Goal: Task Accomplishment & Management: Use online tool/utility

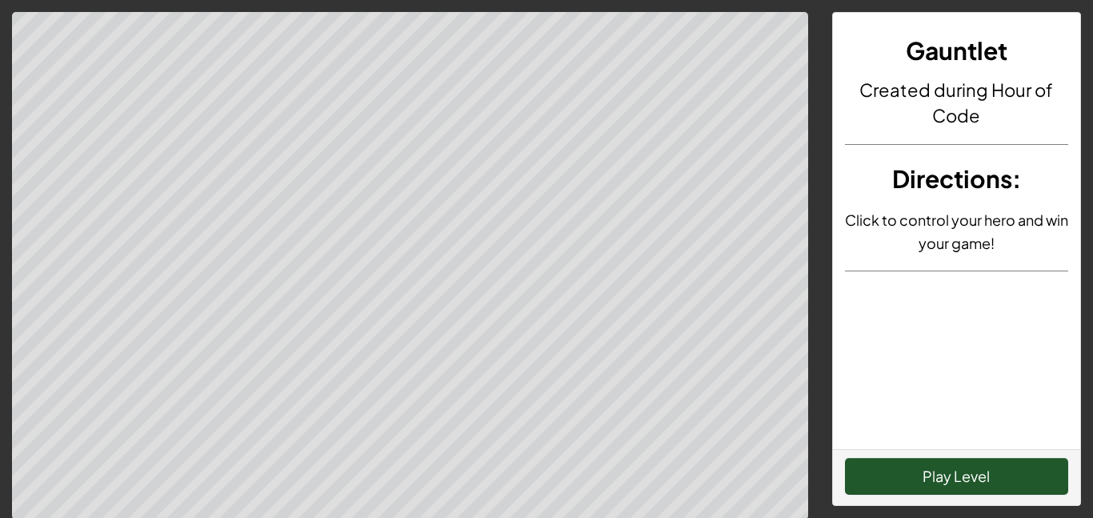
click at [942, 454] on div "Play Level" at bounding box center [957, 477] width 248 height 56
click at [937, 482] on button "Play Level" at bounding box center [957, 476] width 224 height 37
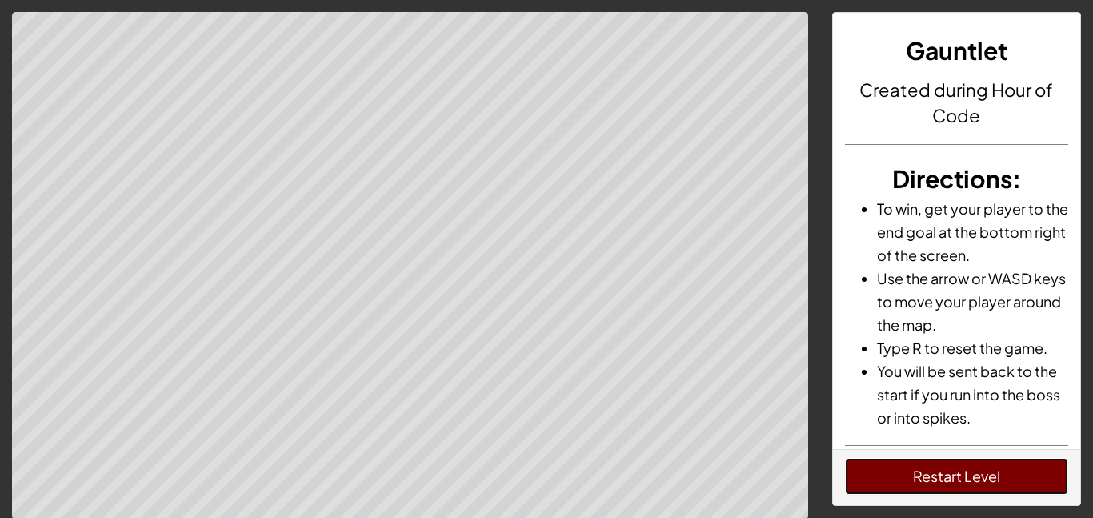
click at [957, 472] on button "Restart Level" at bounding box center [957, 476] width 224 height 37
click at [960, 469] on button "Restart Level" at bounding box center [957, 476] width 224 height 37
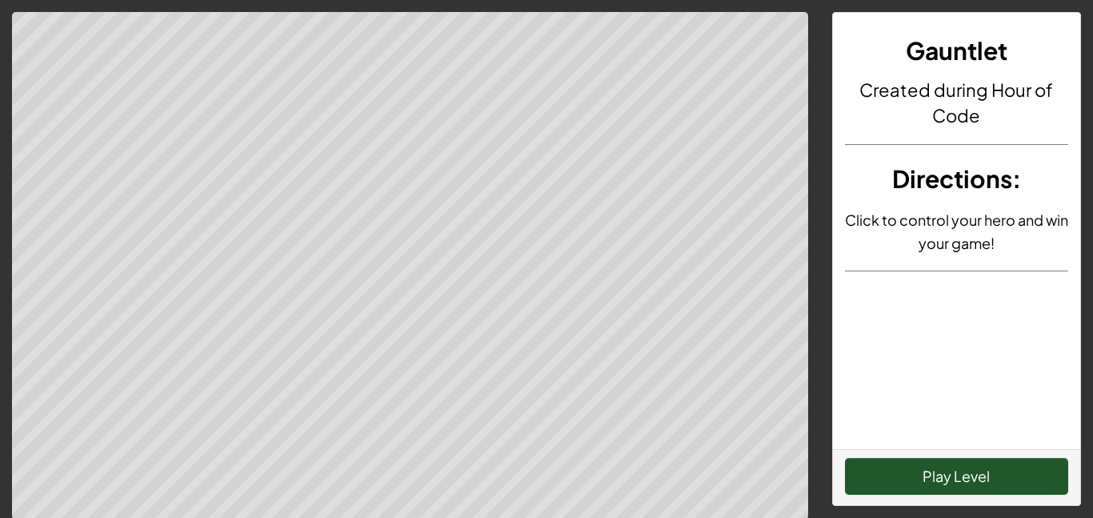
scroll to position [2, 0]
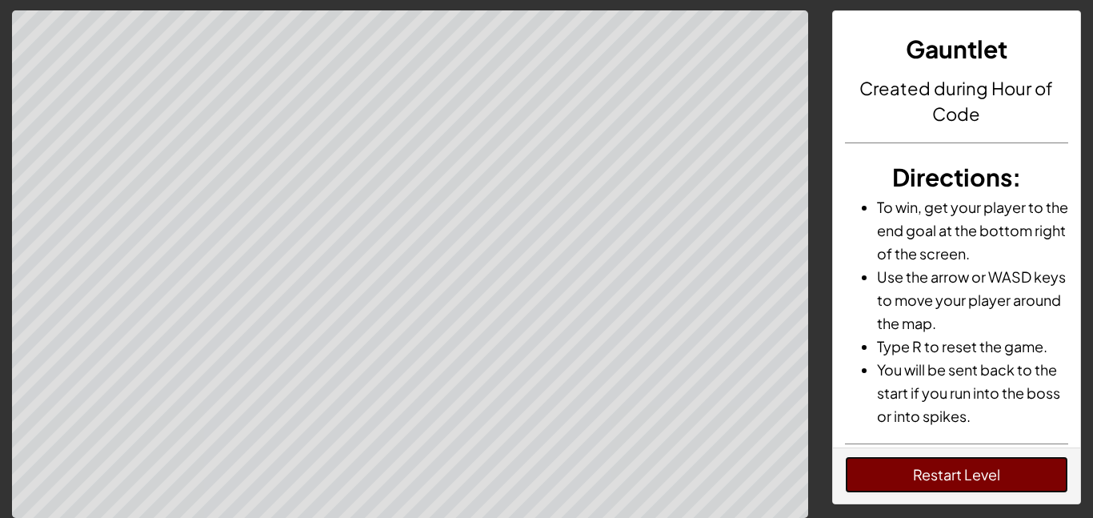
click at [869, 470] on button "Restart Level" at bounding box center [957, 474] width 224 height 37
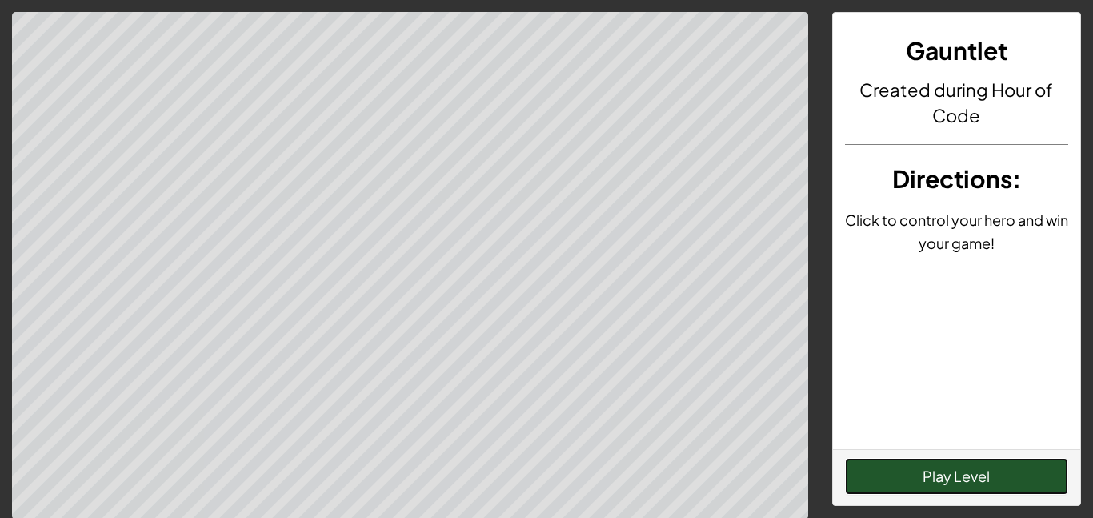
click at [926, 475] on button "Play Level" at bounding box center [957, 476] width 224 height 37
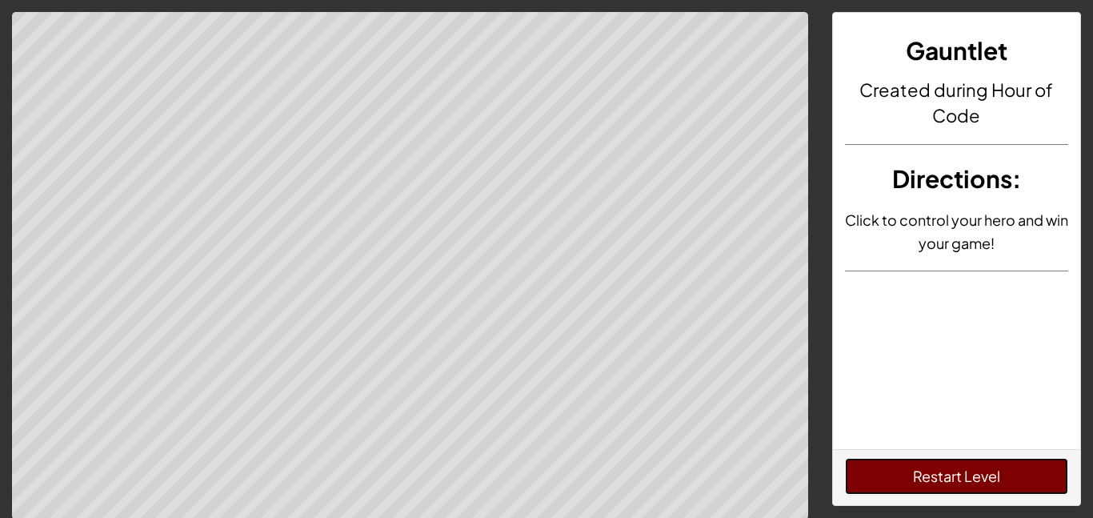
click at [941, 486] on button "Restart Level" at bounding box center [957, 476] width 224 height 37
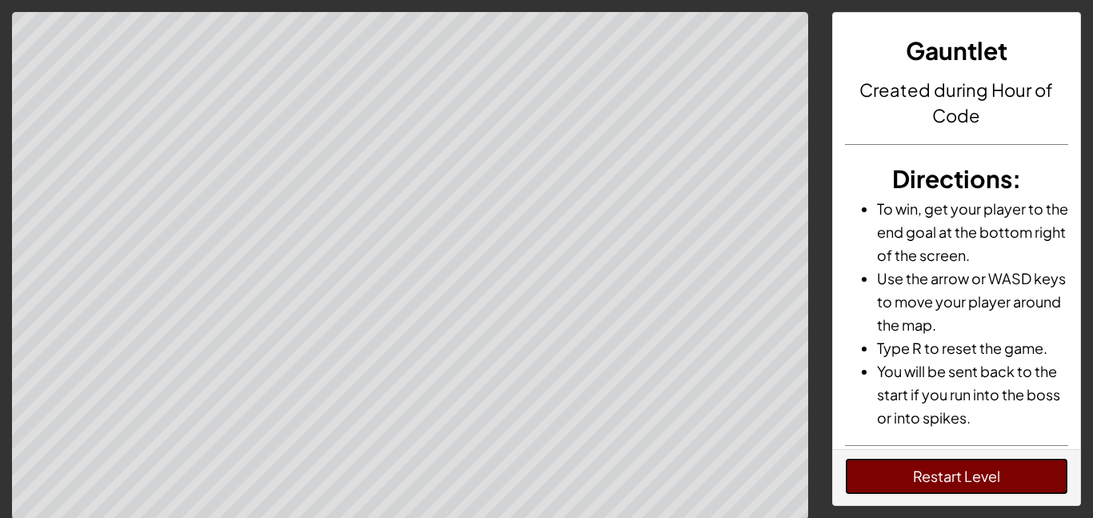
click at [884, 473] on button "Restart Level" at bounding box center [957, 476] width 224 height 37
